Goal: Task Accomplishment & Management: Manage account settings

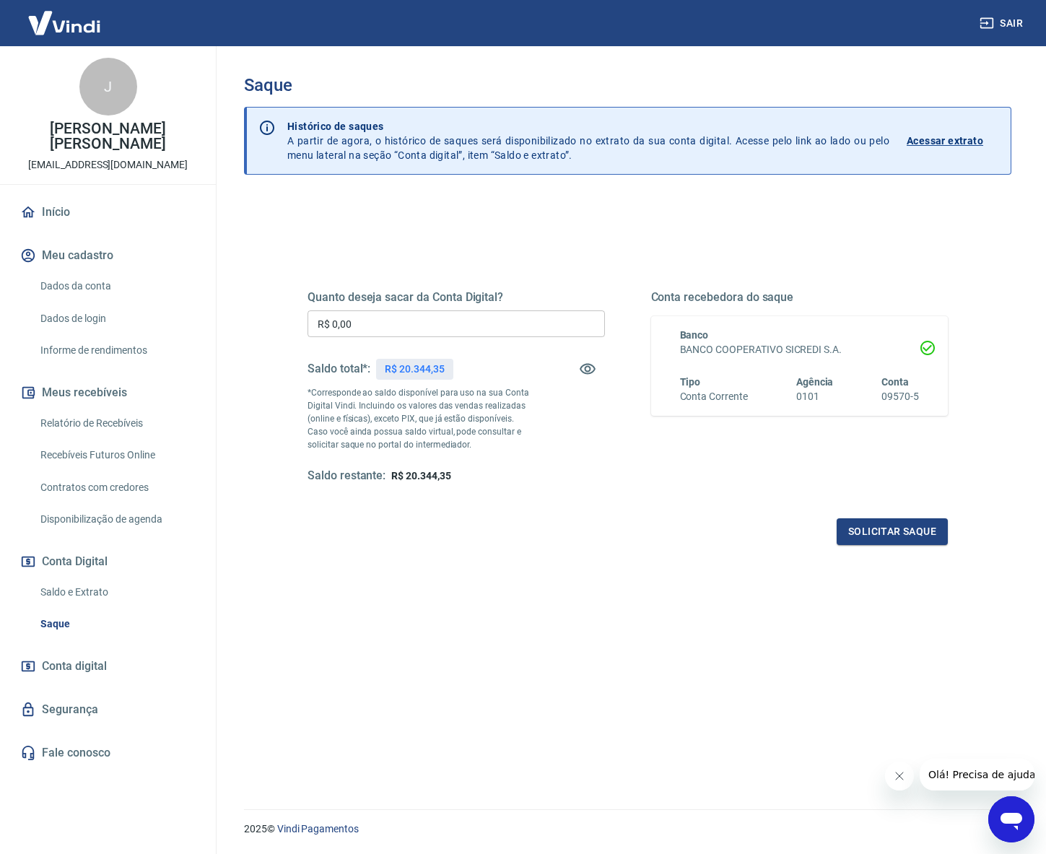
click at [41, 70] on div "J Jaqueline Dacol Connors alur@alur.com.br" at bounding box center [108, 115] width 216 height 138
